Goal: Task Accomplishment & Management: Use online tool/utility

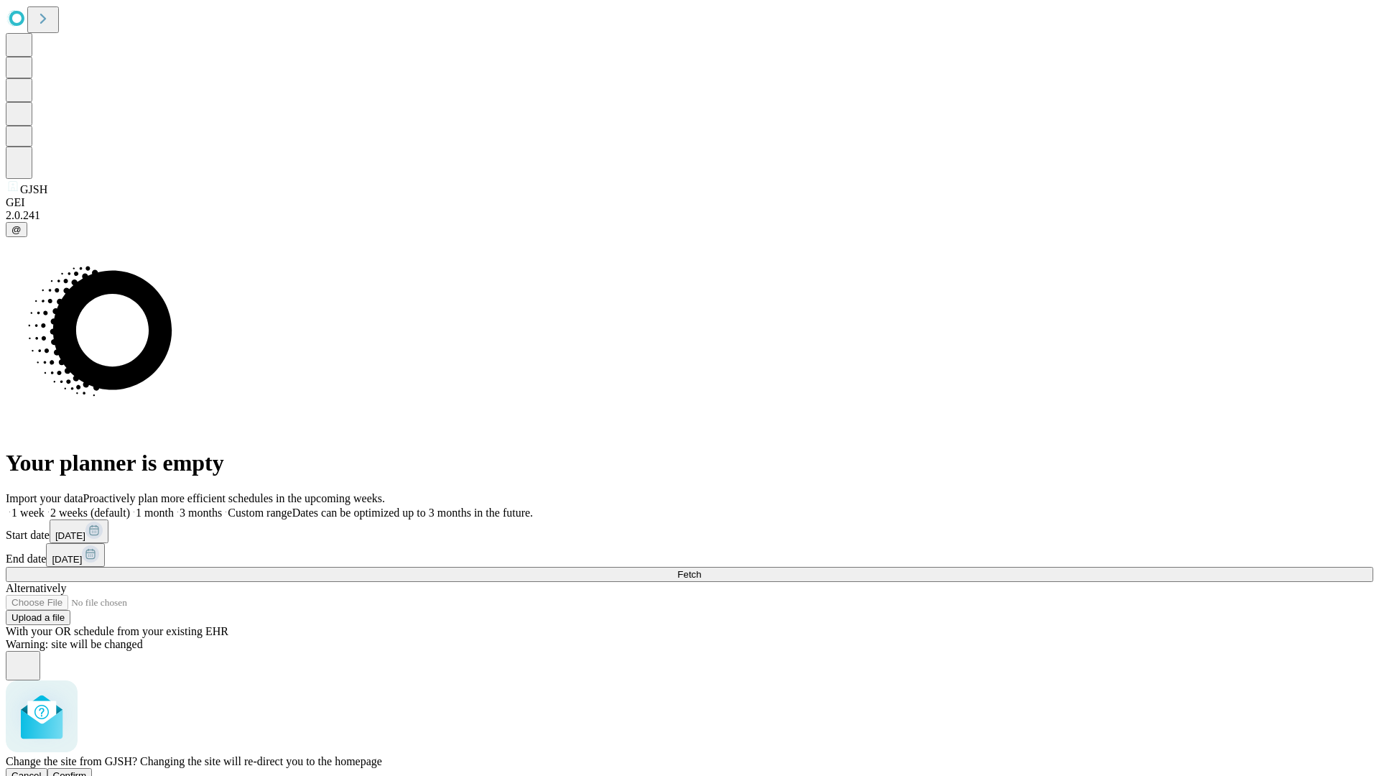
click at [87, 770] on span "Confirm" at bounding box center [70, 775] width 34 height 11
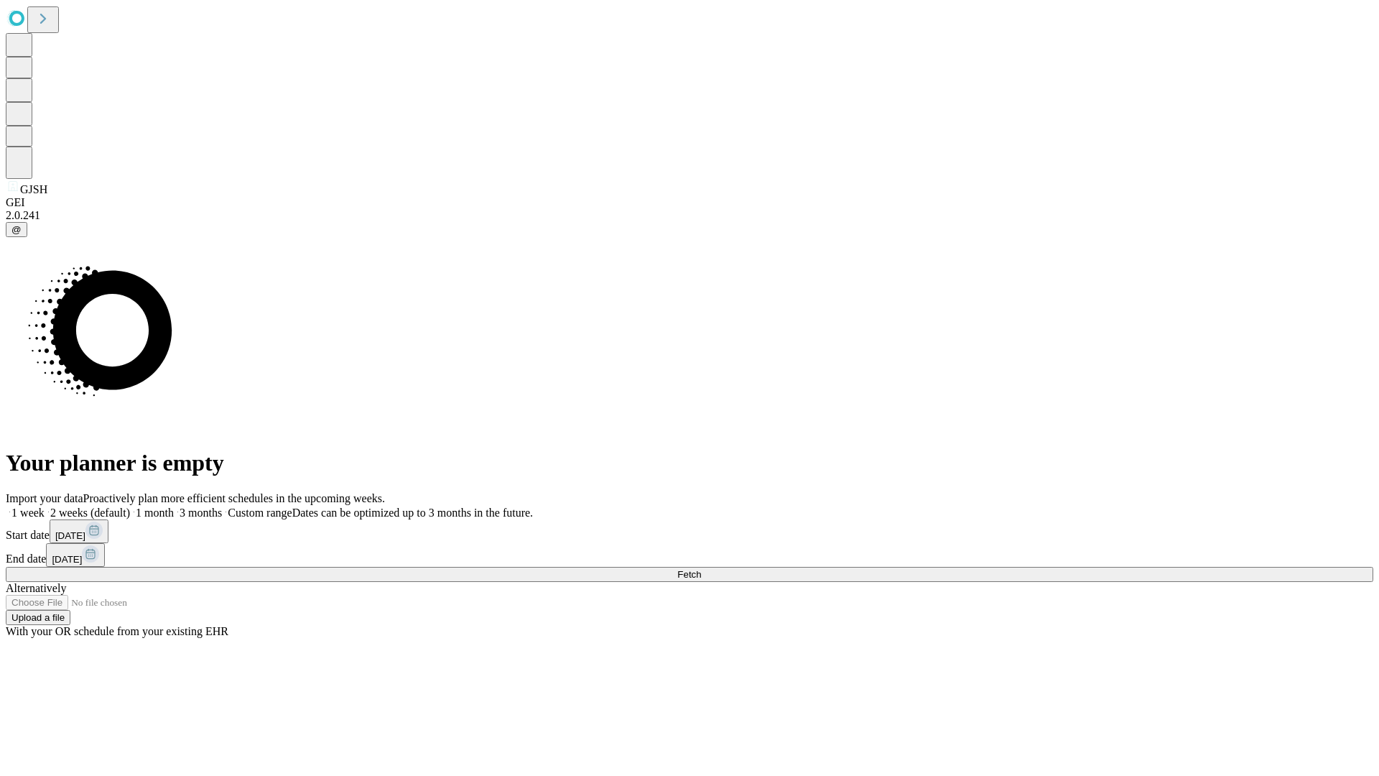
click at [45, 506] on label "1 week" at bounding box center [25, 512] width 39 height 12
click at [701, 569] on span "Fetch" at bounding box center [689, 574] width 24 height 11
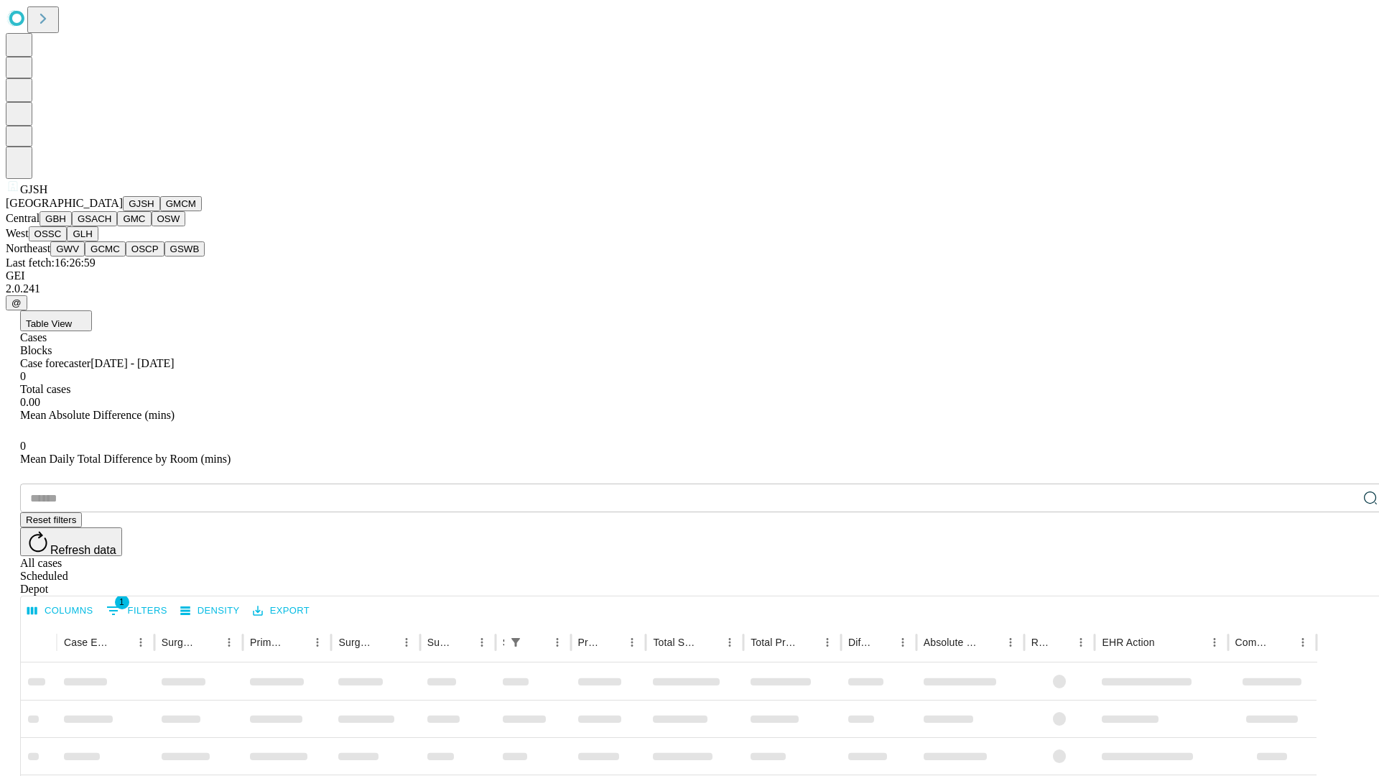
click at [160, 211] on button "GMCM" at bounding box center [181, 203] width 42 height 15
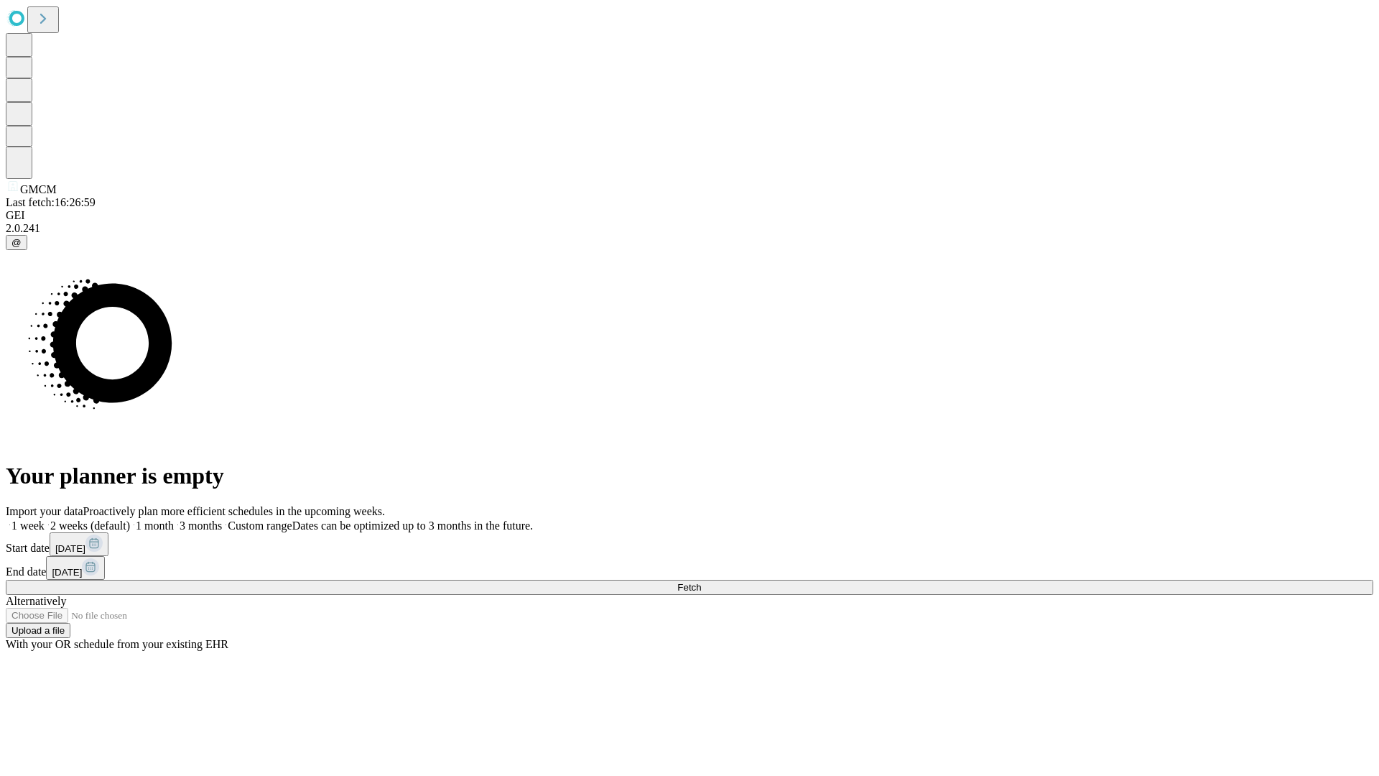
click at [701, 582] on span "Fetch" at bounding box center [689, 587] width 24 height 11
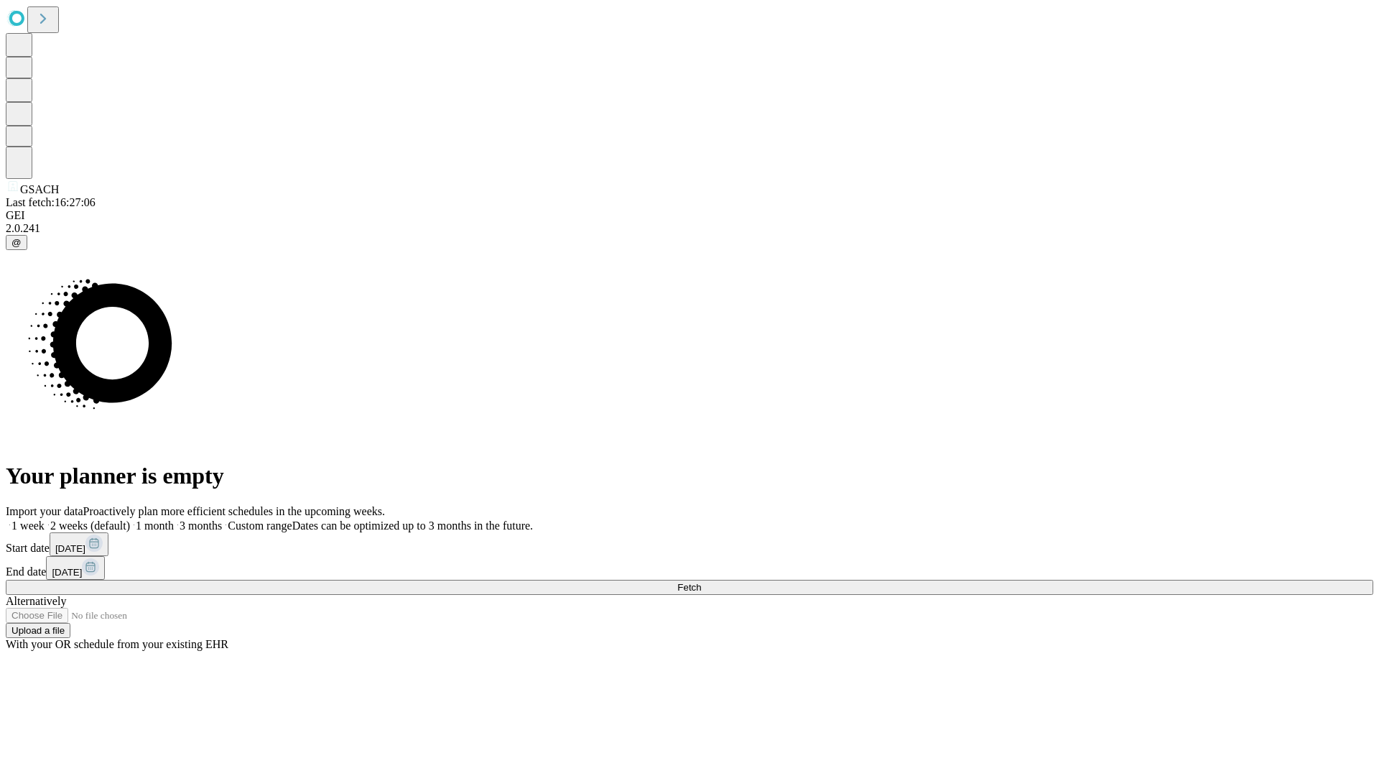
click at [45, 519] on label "1 week" at bounding box center [25, 525] width 39 height 12
click at [701, 582] on span "Fetch" at bounding box center [689, 587] width 24 height 11
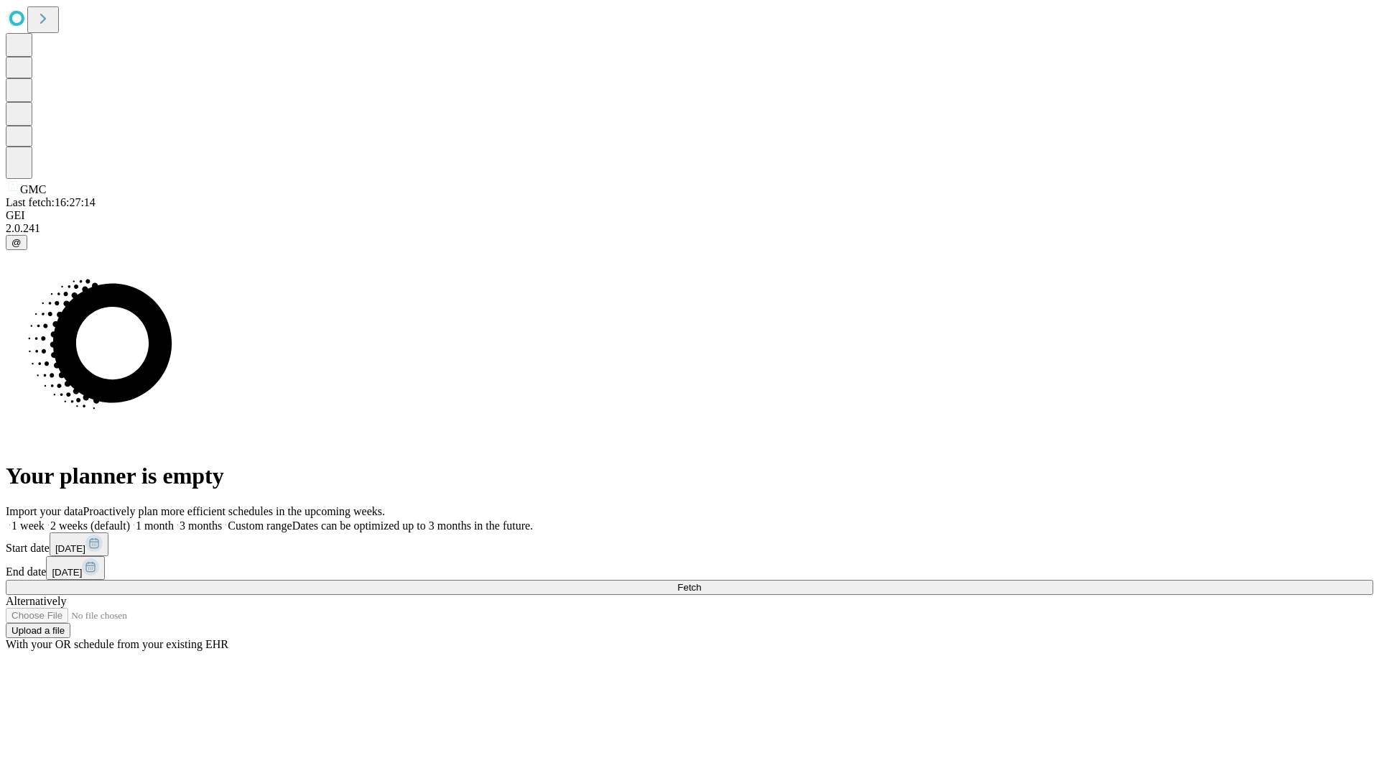
click at [45, 519] on label "1 week" at bounding box center [25, 525] width 39 height 12
click at [701, 582] on span "Fetch" at bounding box center [689, 587] width 24 height 11
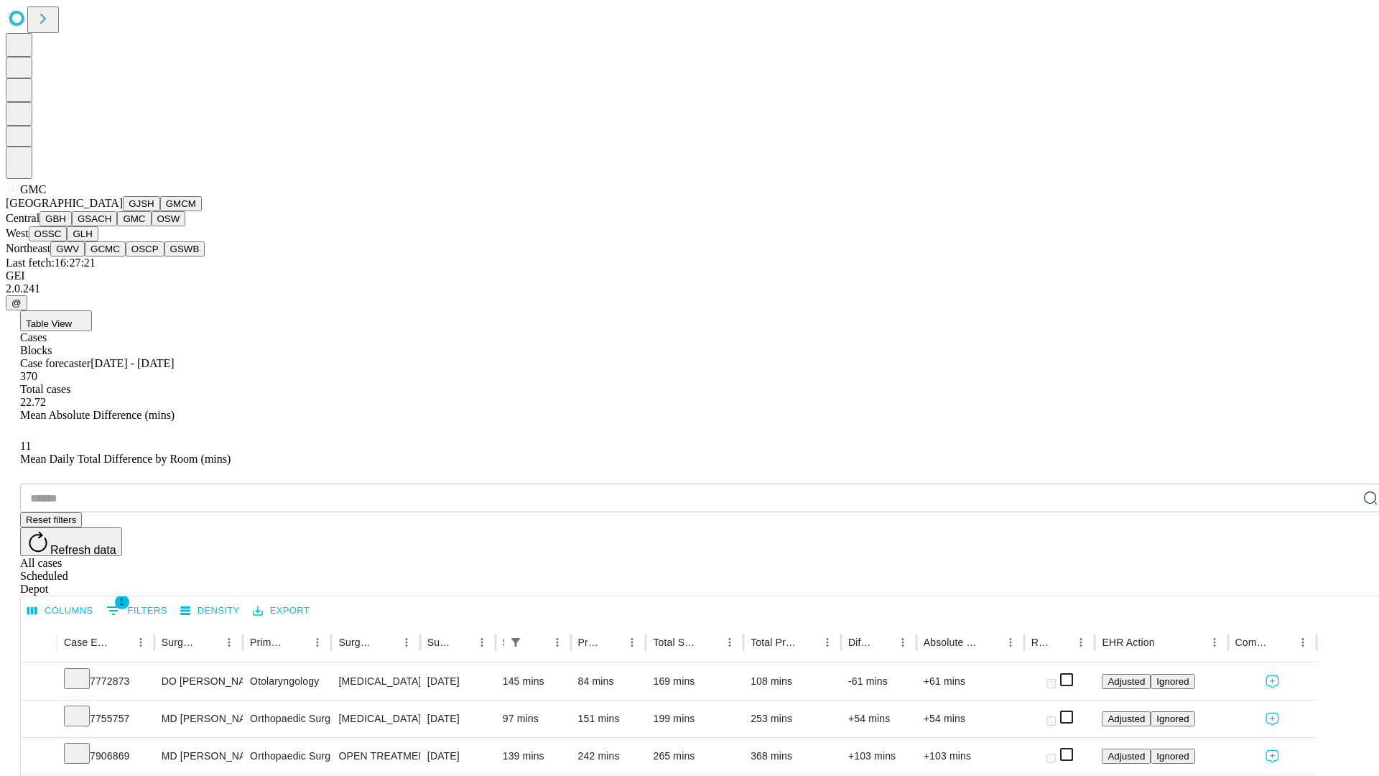
click at [152, 226] on button "OSW" at bounding box center [169, 218] width 34 height 15
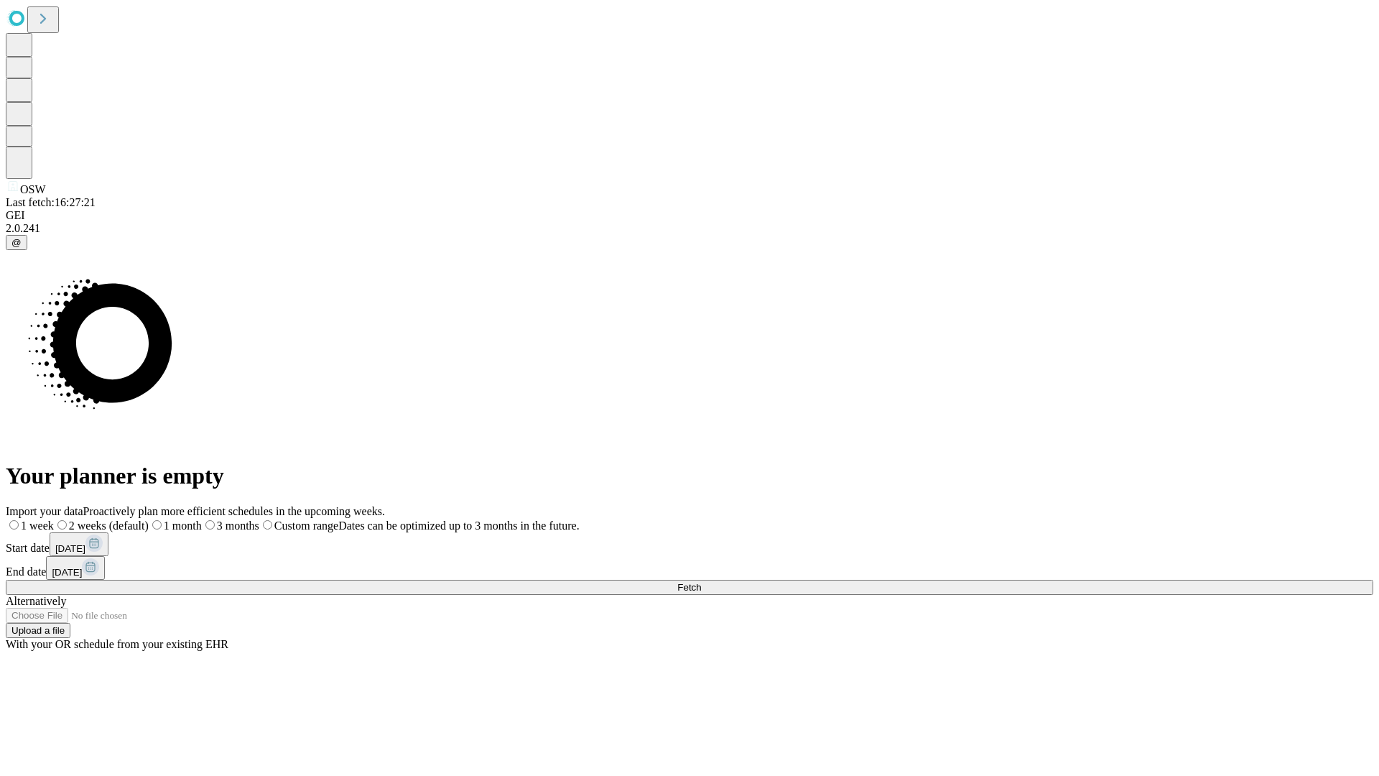
click at [54, 519] on label "1 week" at bounding box center [30, 525] width 48 height 12
click at [701, 582] on span "Fetch" at bounding box center [689, 587] width 24 height 11
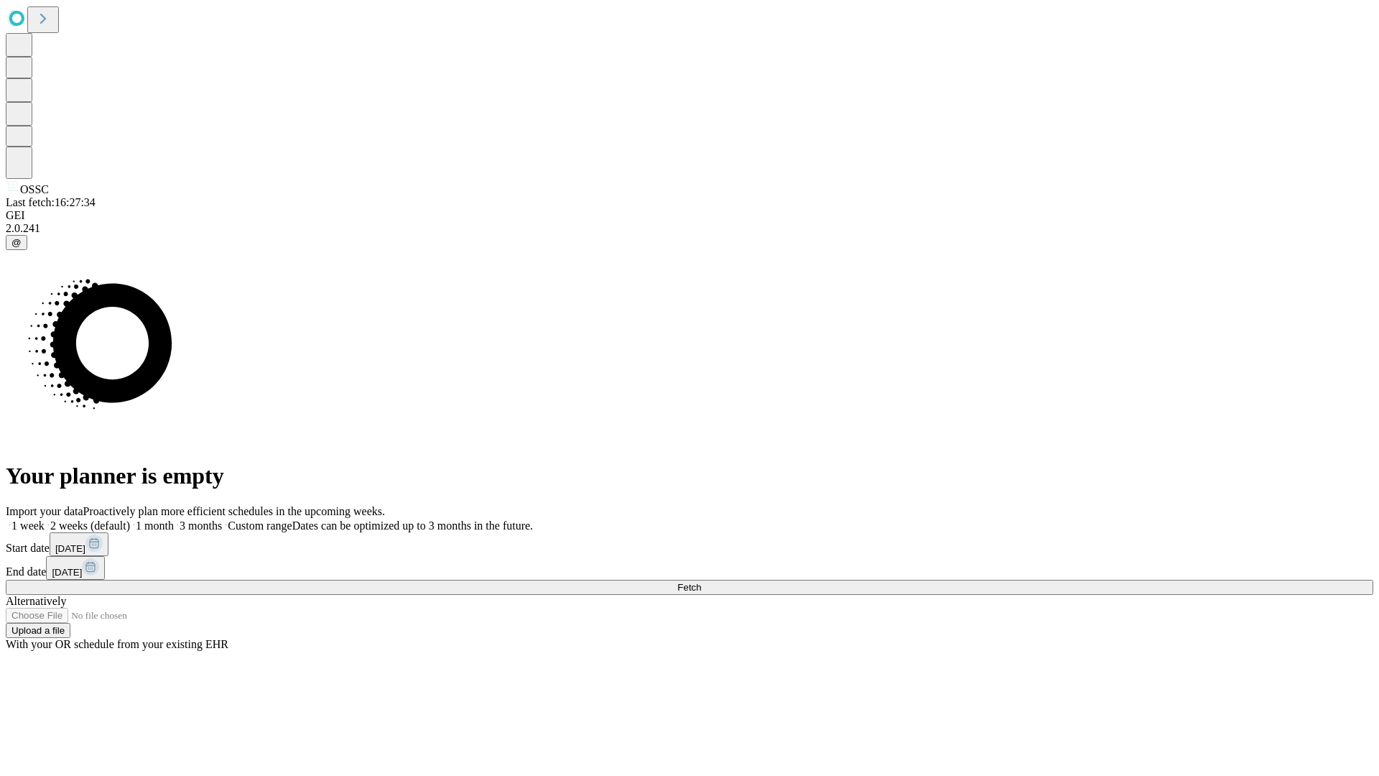
click at [45, 519] on label "1 week" at bounding box center [25, 525] width 39 height 12
click at [701, 582] on span "Fetch" at bounding box center [689, 587] width 24 height 11
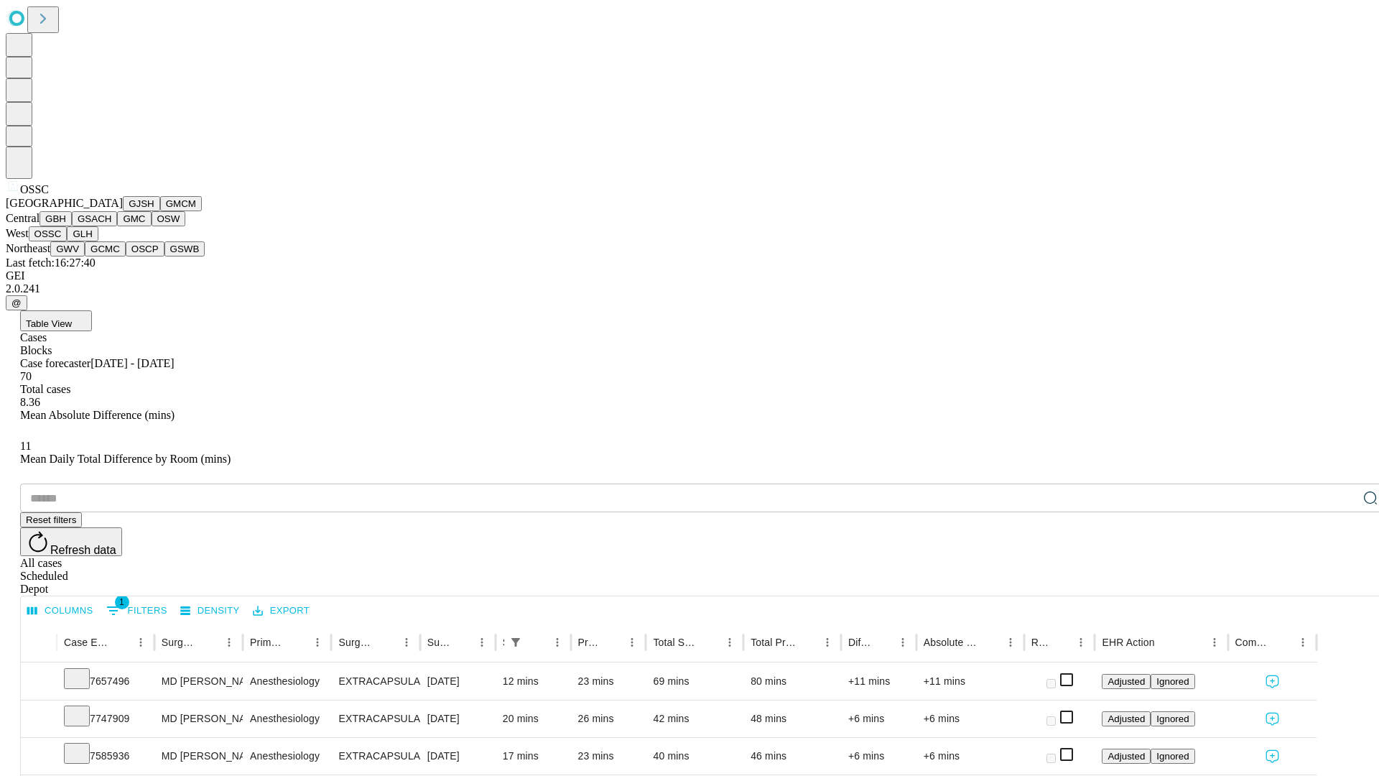
click at [98, 241] on button "GLH" at bounding box center [82, 233] width 31 height 15
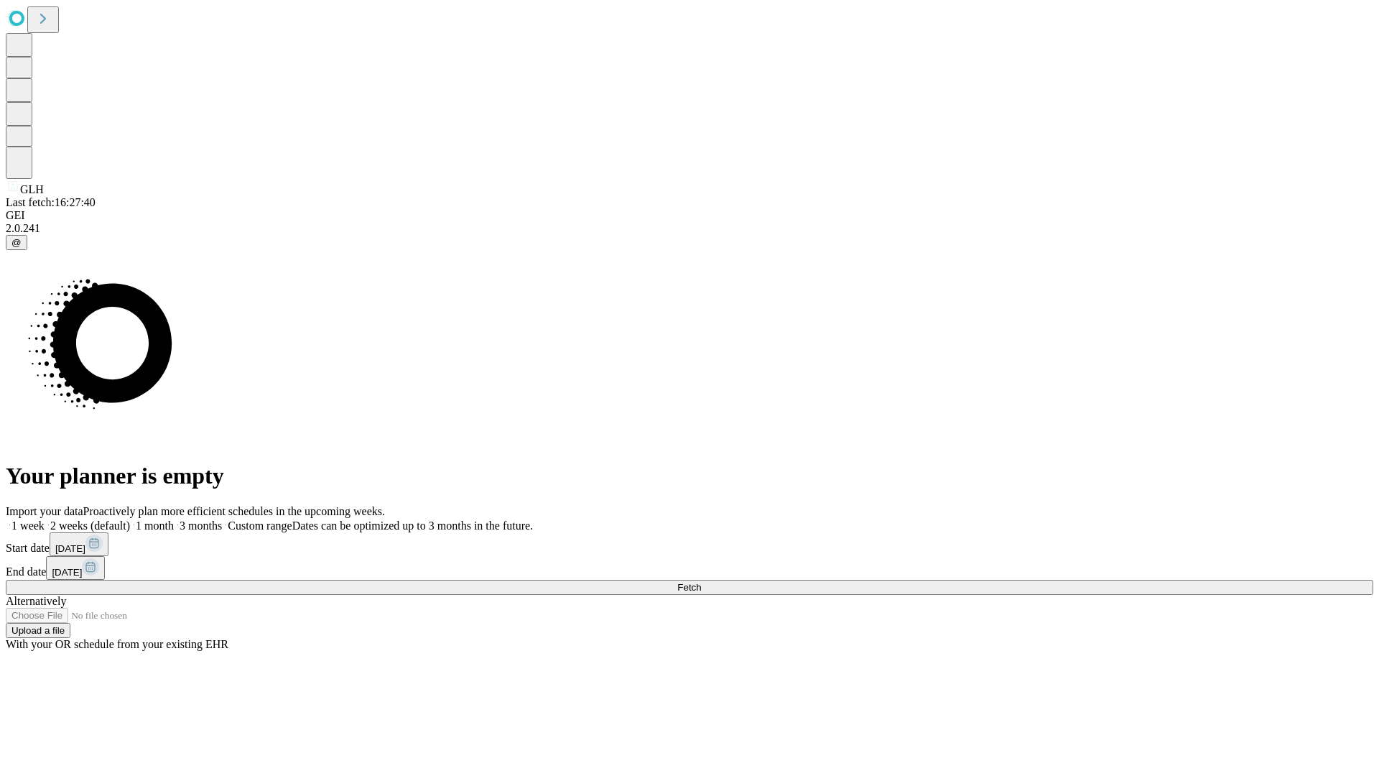
click at [45, 519] on label "1 week" at bounding box center [25, 525] width 39 height 12
click at [701, 582] on span "Fetch" at bounding box center [689, 587] width 24 height 11
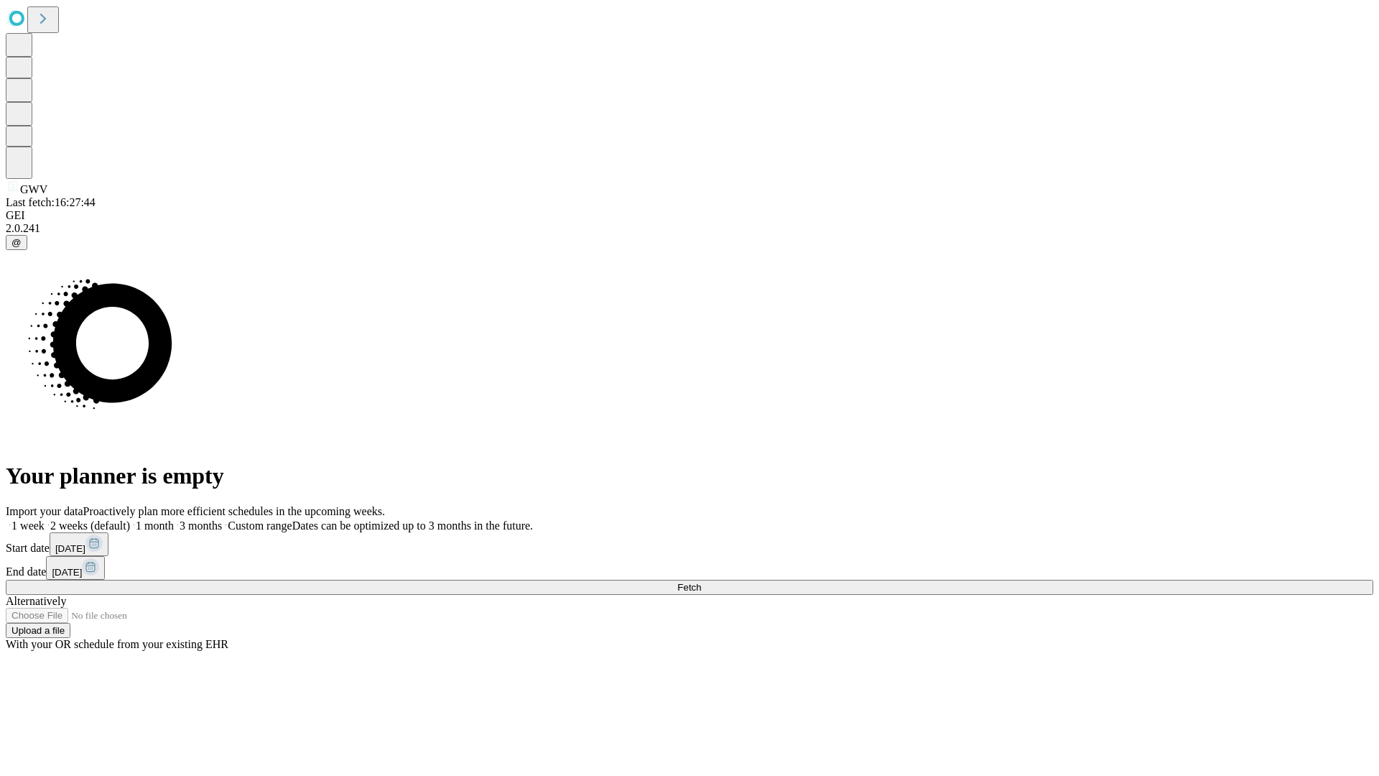
click at [45, 519] on label "1 week" at bounding box center [25, 525] width 39 height 12
click at [701, 582] on span "Fetch" at bounding box center [689, 587] width 24 height 11
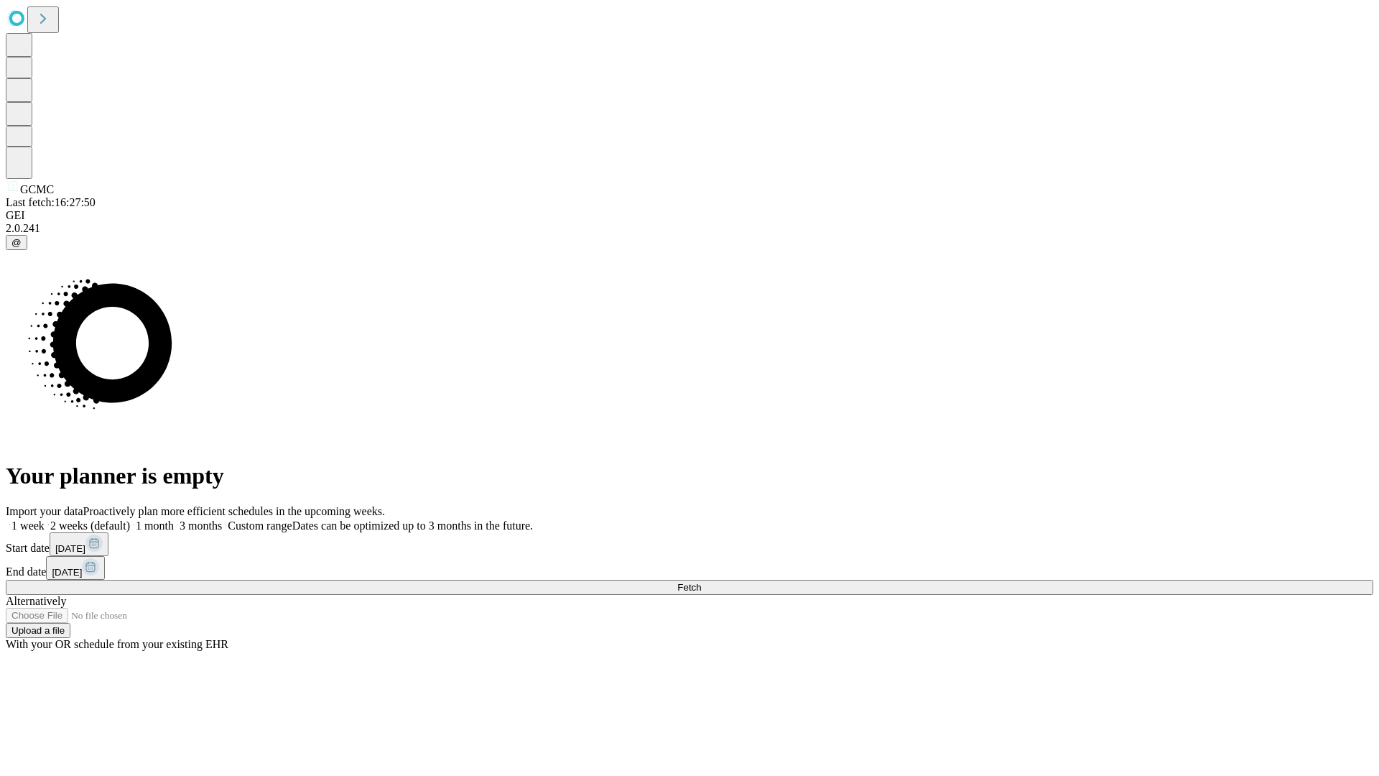
click at [45, 519] on label "1 week" at bounding box center [25, 525] width 39 height 12
click at [701, 582] on span "Fetch" at bounding box center [689, 587] width 24 height 11
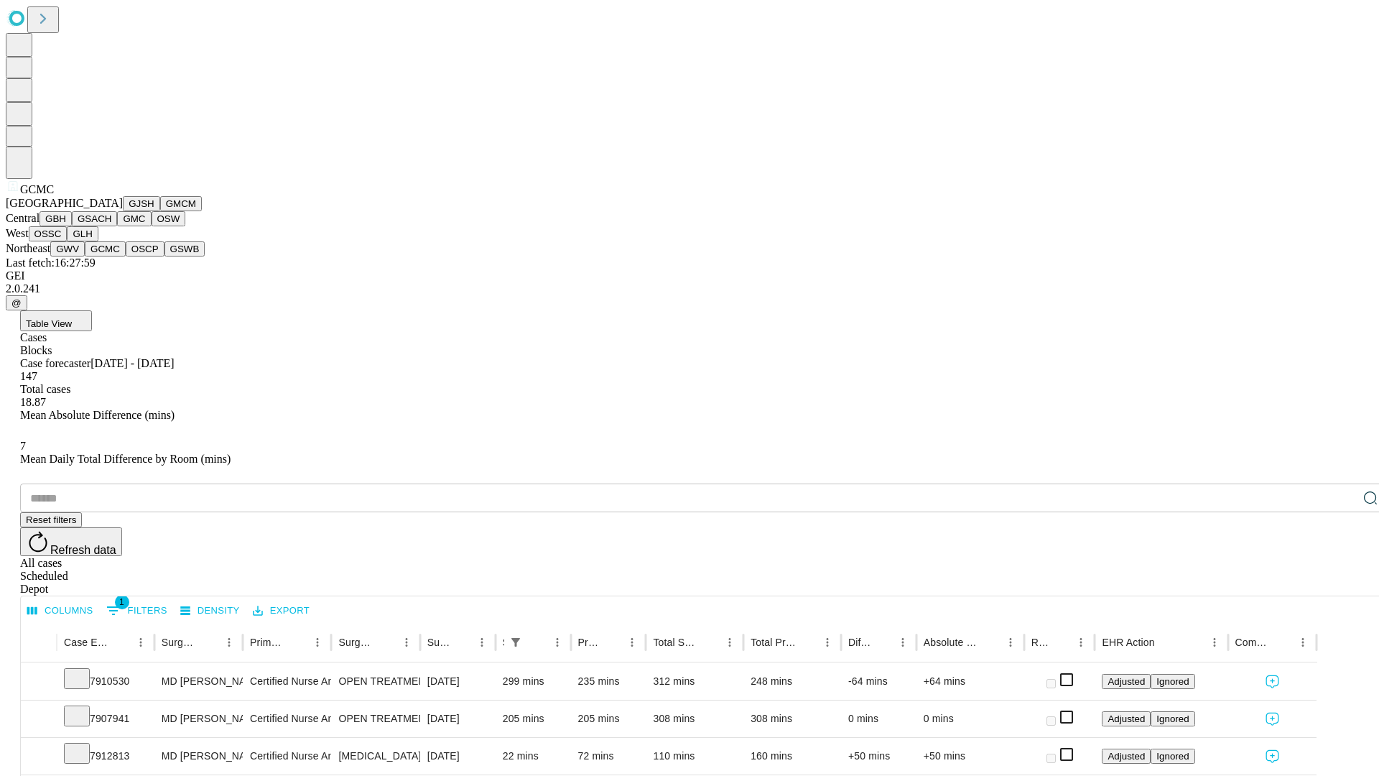
click at [126, 256] on button "OSCP" at bounding box center [145, 248] width 39 height 15
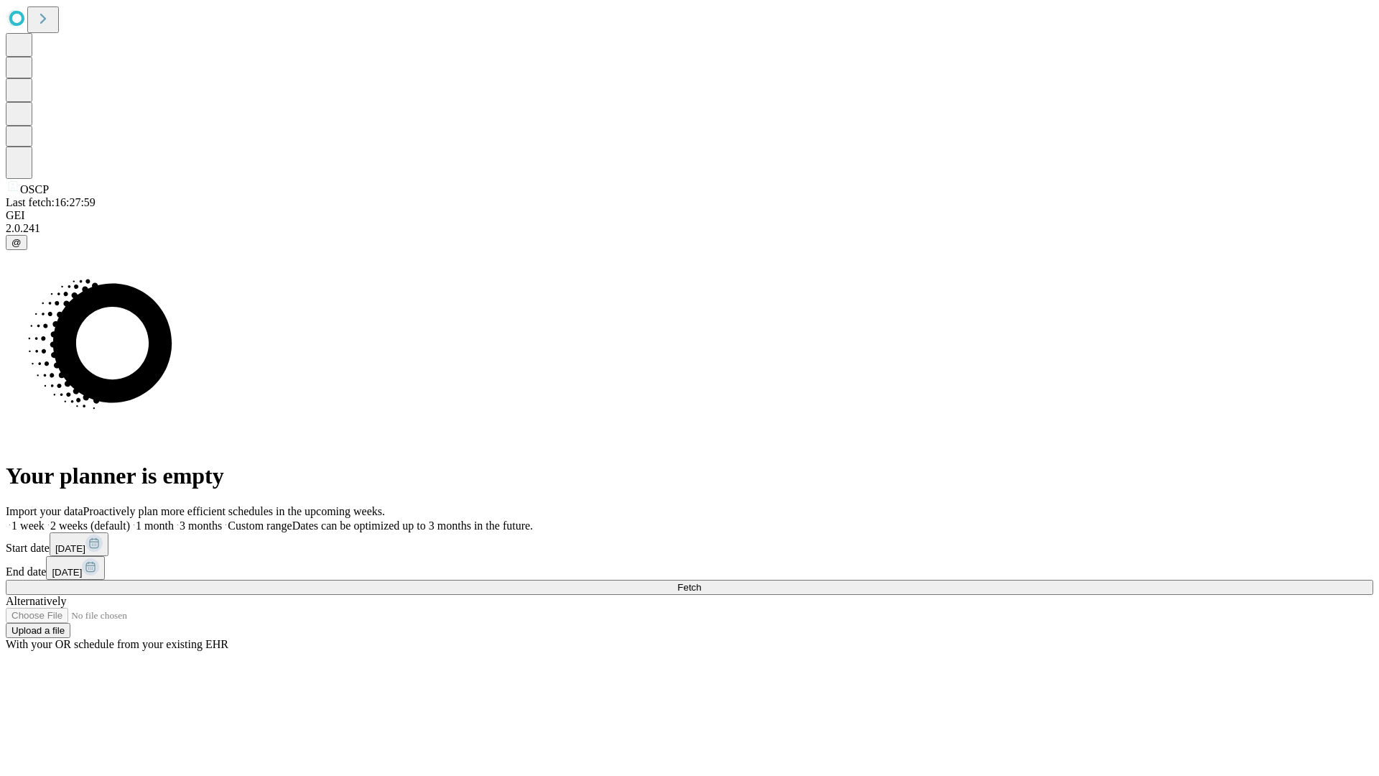
click at [45, 519] on label "1 week" at bounding box center [25, 525] width 39 height 12
click at [701, 582] on span "Fetch" at bounding box center [689, 587] width 24 height 11
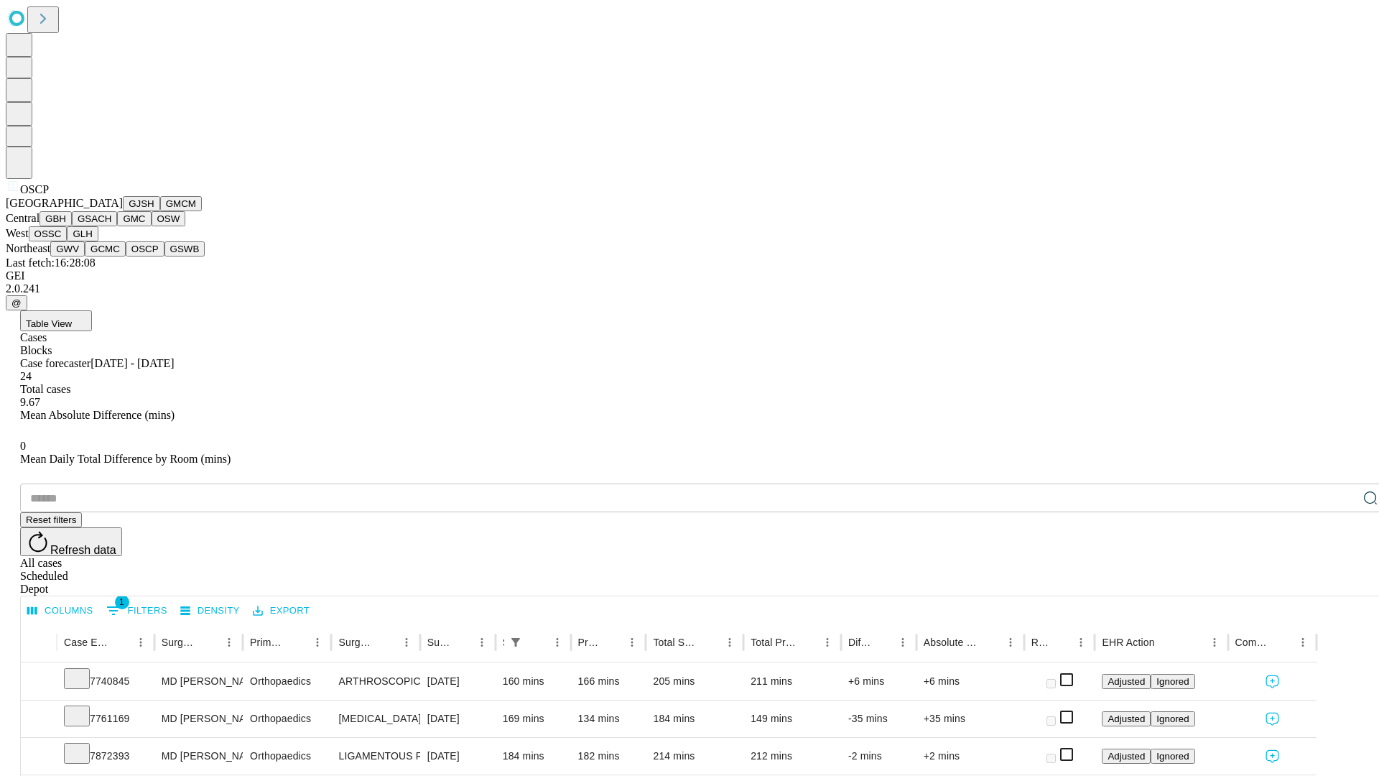
click at [165, 256] on button "GSWB" at bounding box center [185, 248] width 41 height 15
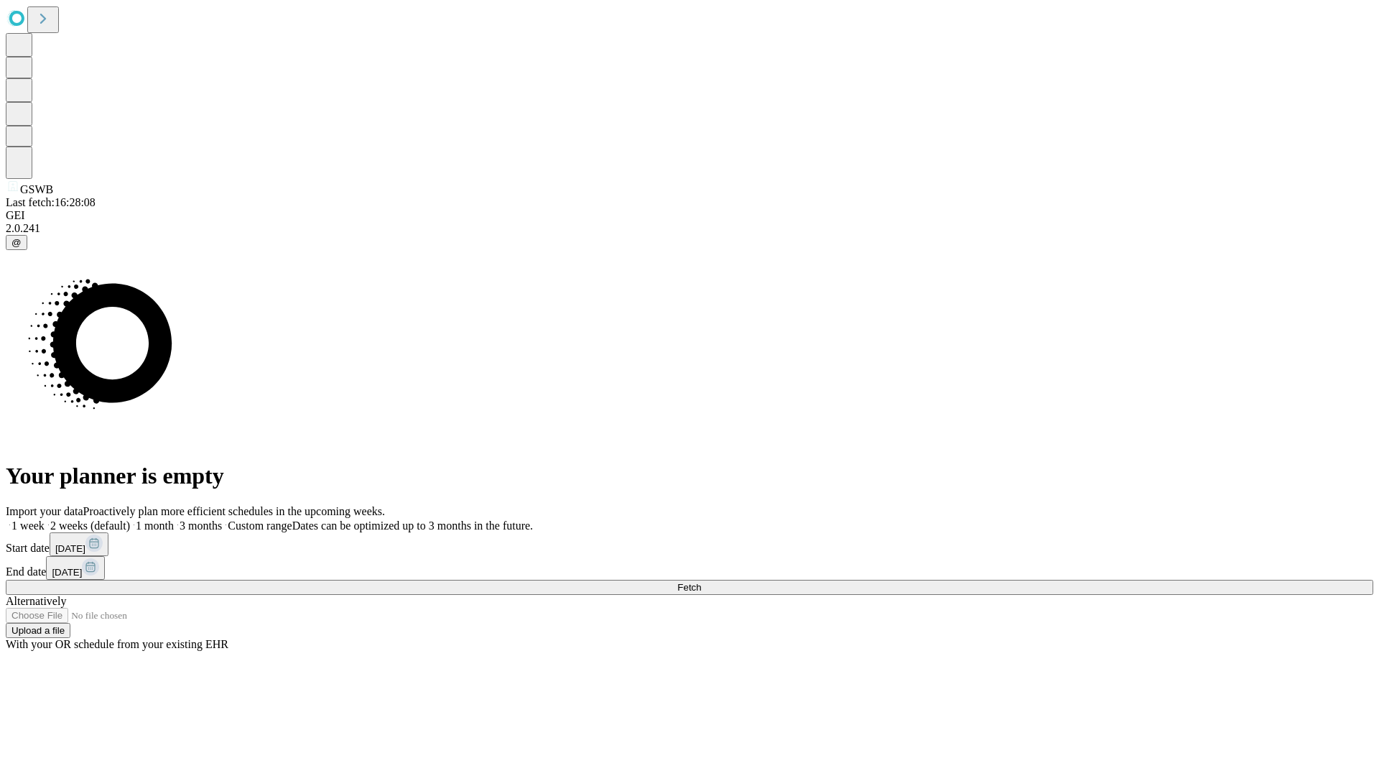
click at [45, 519] on label "1 week" at bounding box center [25, 525] width 39 height 12
click at [701, 582] on span "Fetch" at bounding box center [689, 587] width 24 height 11
